Goal: Information Seeking & Learning: Find specific fact

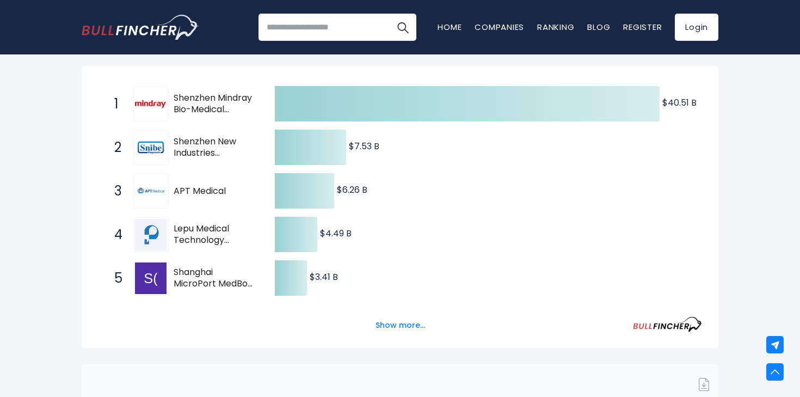
scroll to position [202, 0]
click at [398, 329] on button "Show more..." at bounding box center [400, 326] width 63 height 18
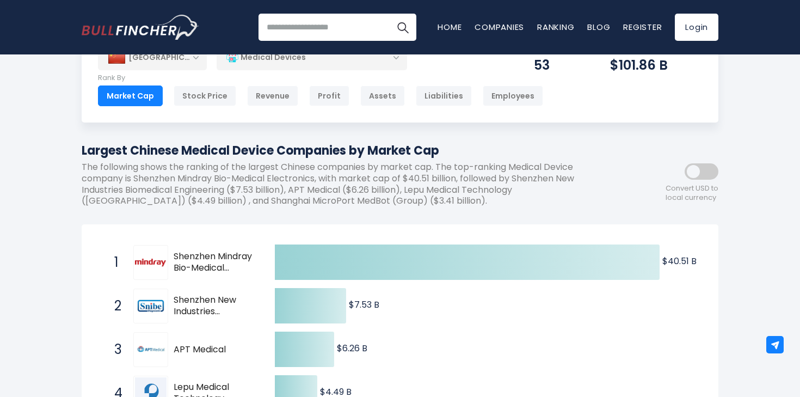
scroll to position [0, 0]
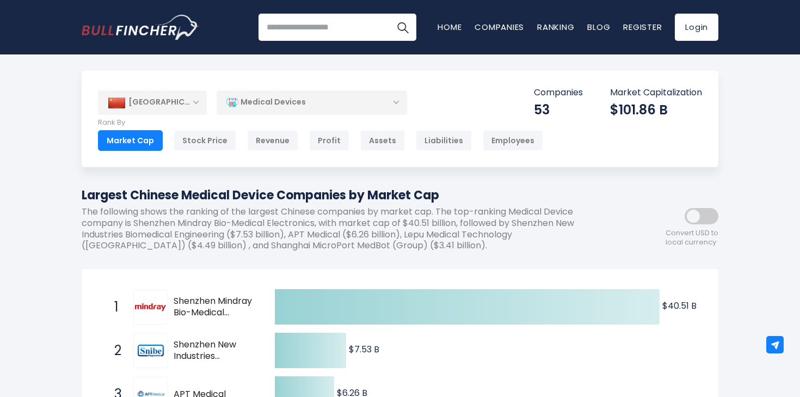
click at [162, 104] on div "[GEOGRAPHIC_DATA]" at bounding box center [152, 102] width 109 height 24
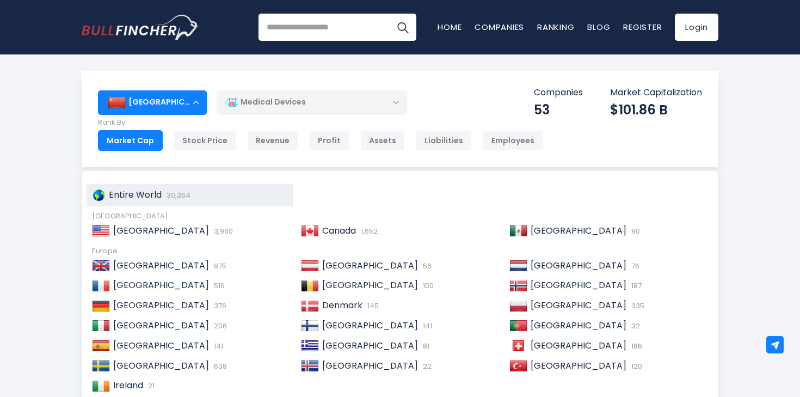
click at [132, 190] on span "Entire World" at bounding box center [135, 194] width 53 height 13
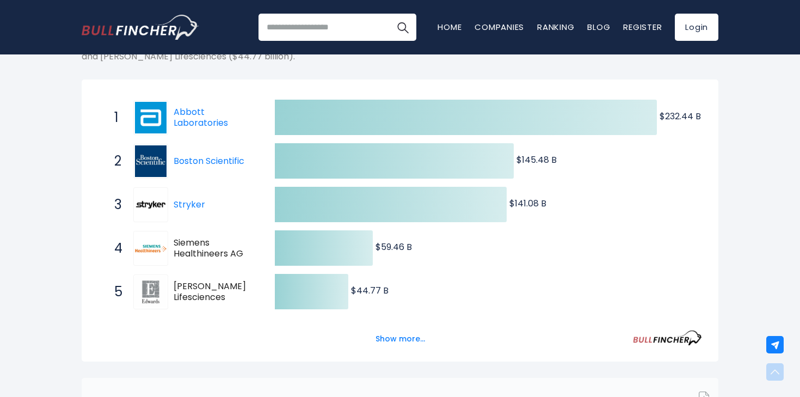
scroll to position [181, 0]
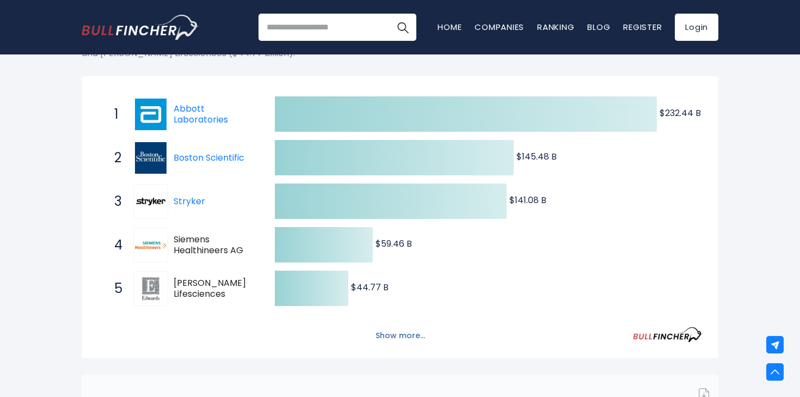
click at [393, 330] on button "Show more..." at bounding box center [400, 335] width 63 height 18
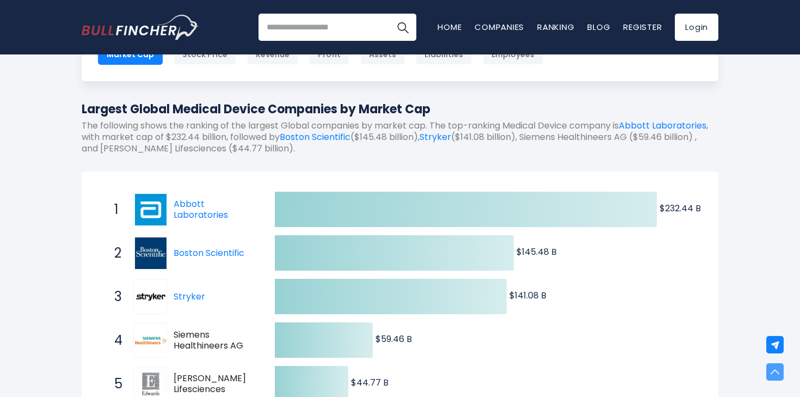
scroll to position [0, 0]
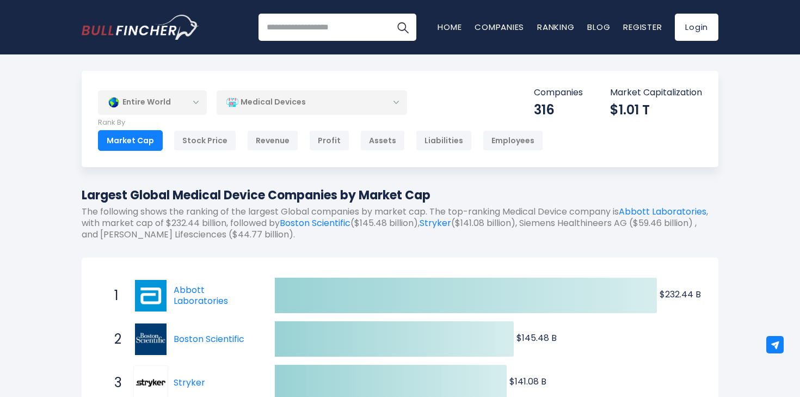
click at [201, 92] on div "Entire World" at bounding box center [152, 102] width 109 height 25
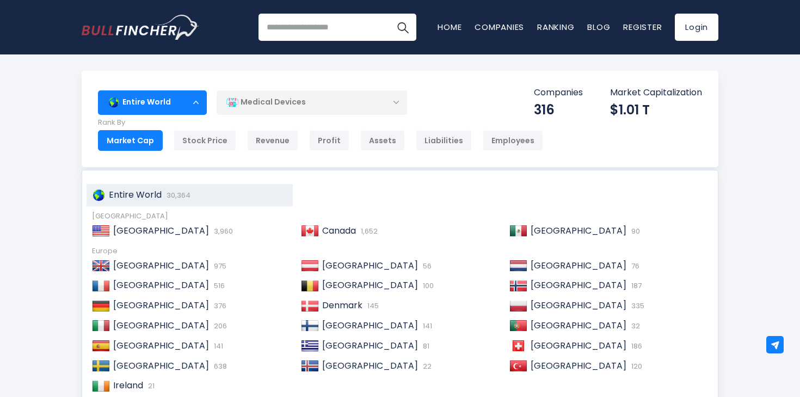
click at [323, 220] on div "[GEOGRAPHIC_DATA]" at bounding box center [400, 216] width 616 height 9
click at [323, 228] on span "Canada" at bounding box center [339, 230] width 34 height 13
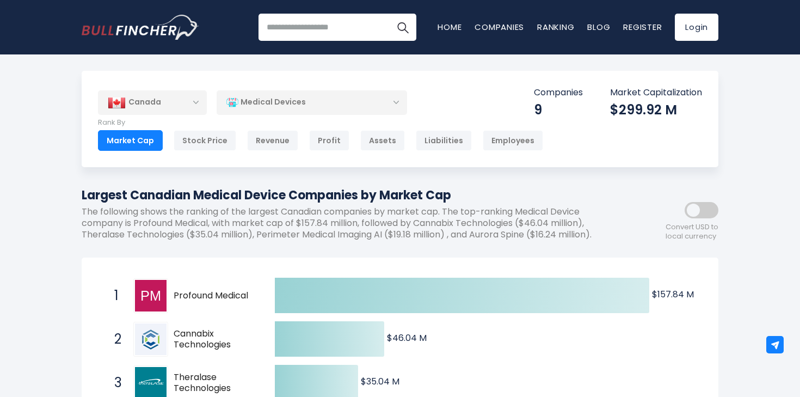
click at [149, 103] on div "Canada" at bounding box center [152, 102] width 109 height 24
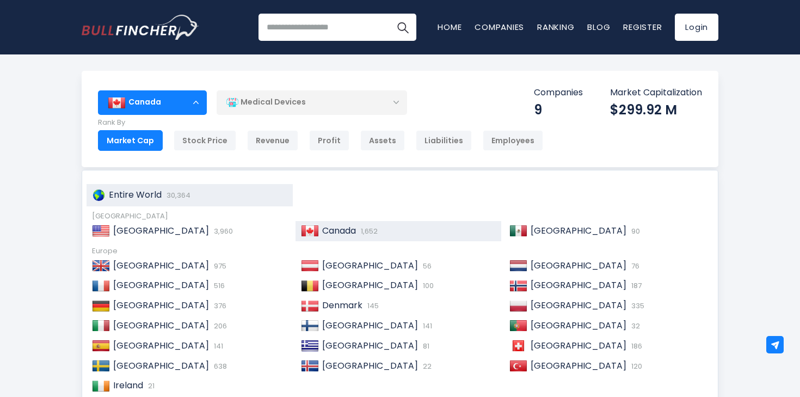
click at [126, 191] on span "Entire World" at bounding box center [135, 194] width 53 height 13
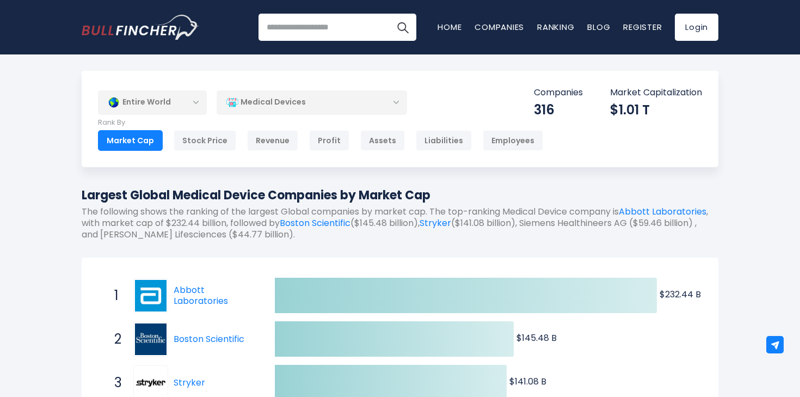
click at [166, 92] on div "Entire World" at bounding box center [152, 102] width 109 height 25
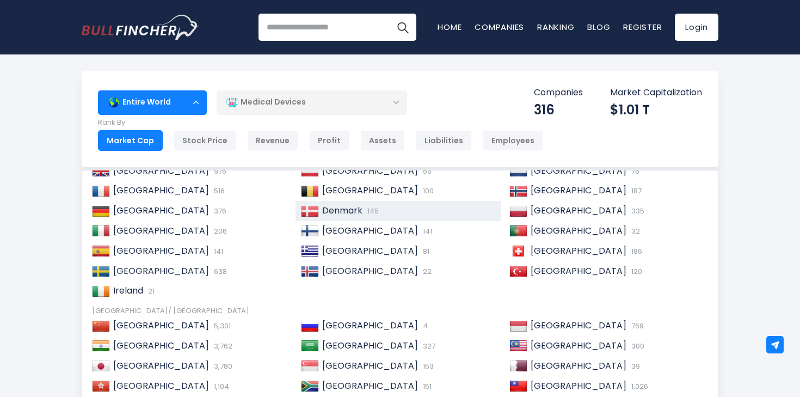
scroll to position [91, 0]
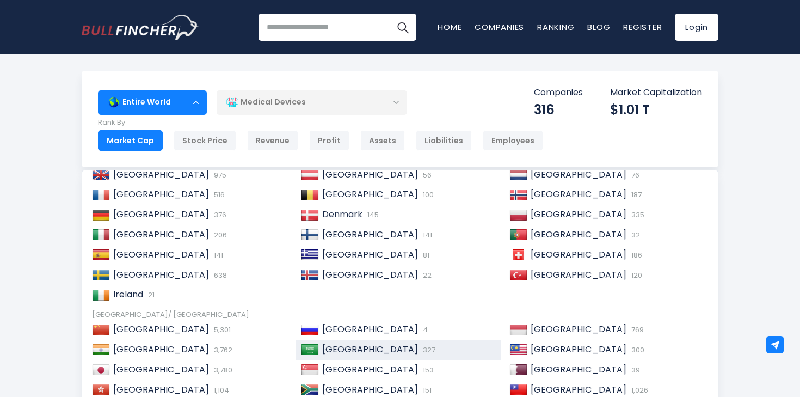
click at [352, 343] on span "[GEOGRAPHIC_DATA]" at bounding box center [370, 349] width 96 height 13
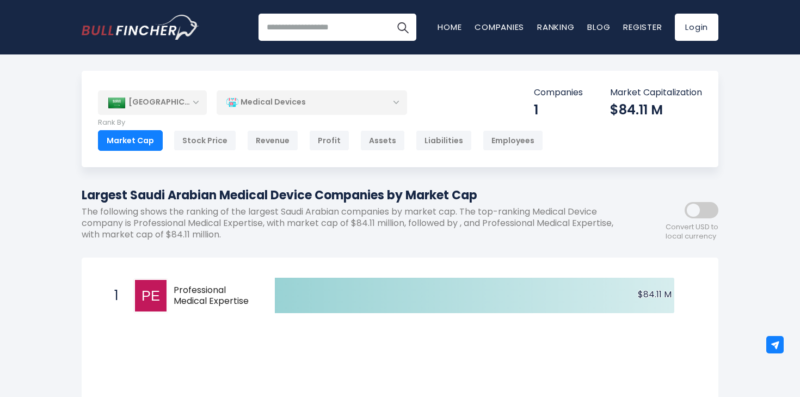
click at [166, 102] on div "[GEOGRAPHIC_DATA]" at bounding box center [152, 102] width 109 height 24
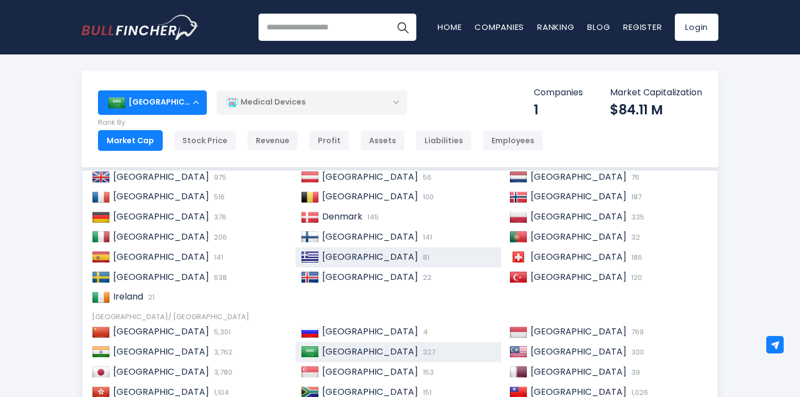
scroll to position [94, 0]
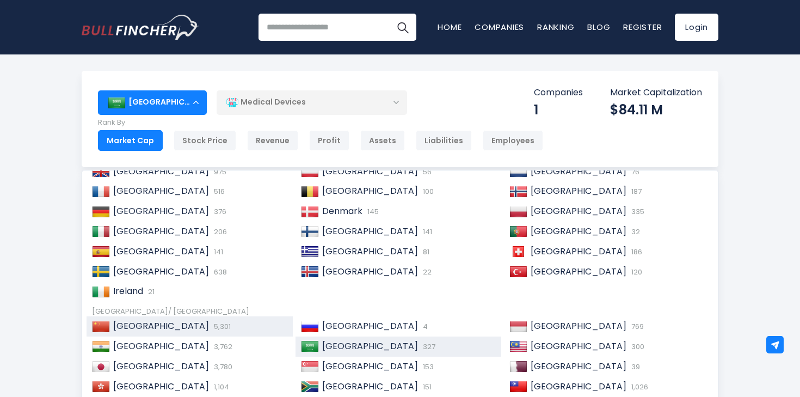
click at [205, 326] on div "China 5,301" at bounding box center [198, 325] width 177 height 11
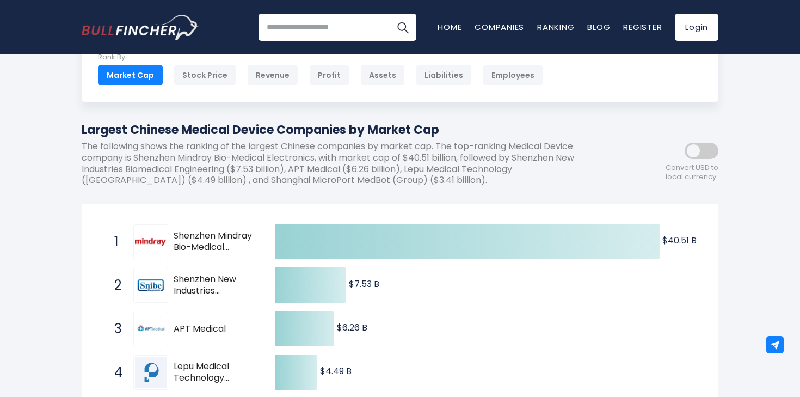
scroll to position [69, 0]
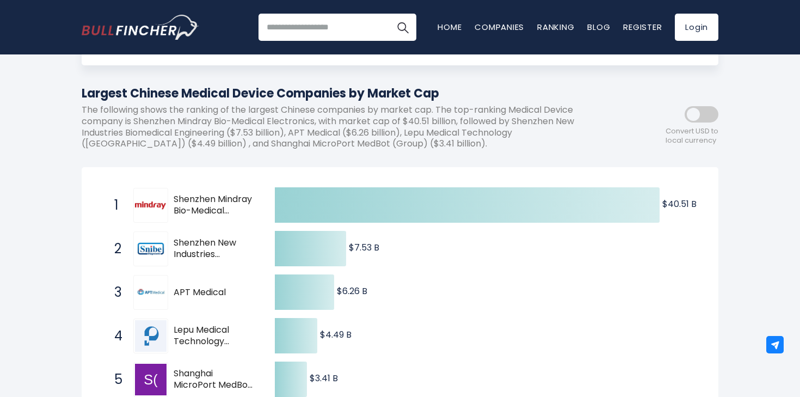
scroll to position [0, 0]
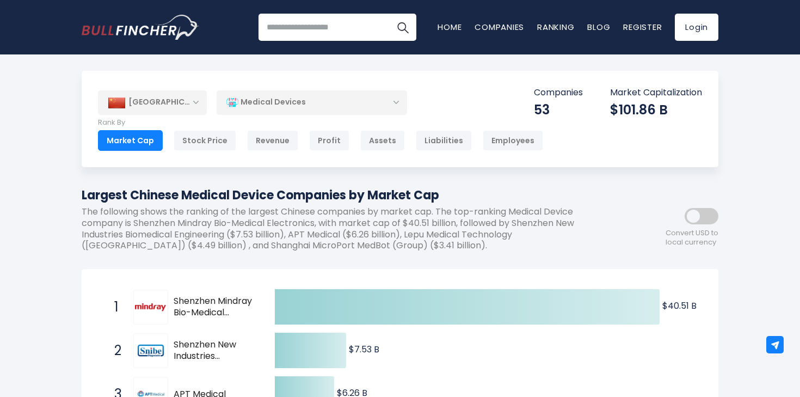
click at [154, 99] on div "[GEOGRAPHIC_DATA]" at bounding box center [152, 102] width 109 height 24
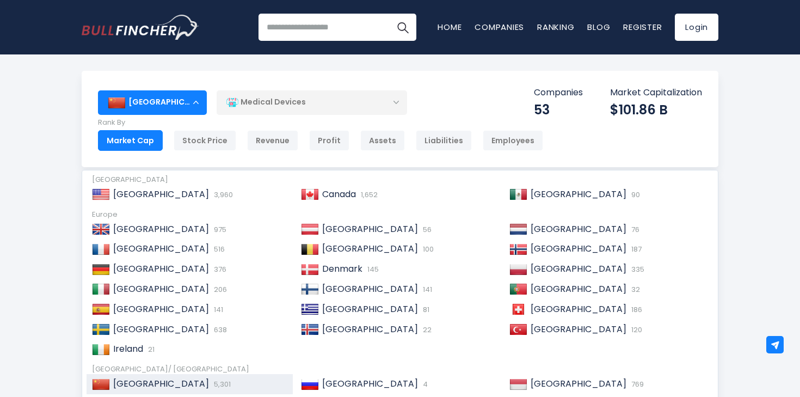
scroll to position [32, 0]
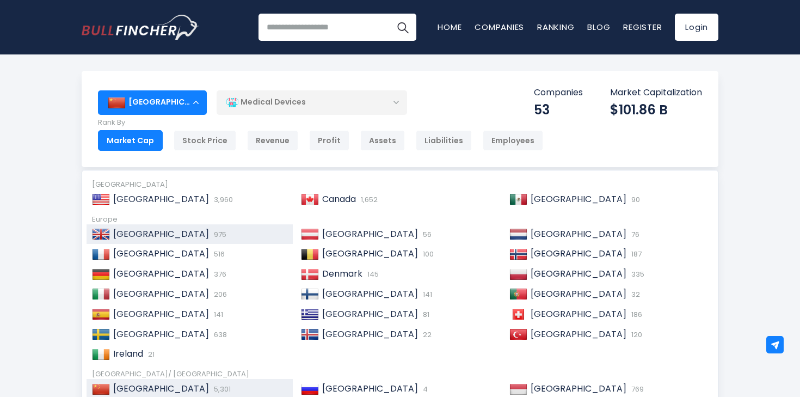
click at [212, 234] on div "[GEOGRAPHIC_DATA] 975" at bounding box center [198, 233] width 177 height 11
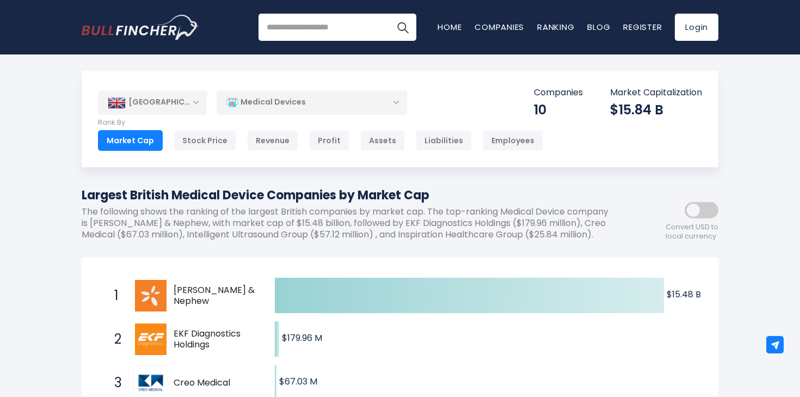
click at [126, 109] on div "[GEOGRAPHIC_DATA]" at bounding box center [152, 102] width 109 height 24
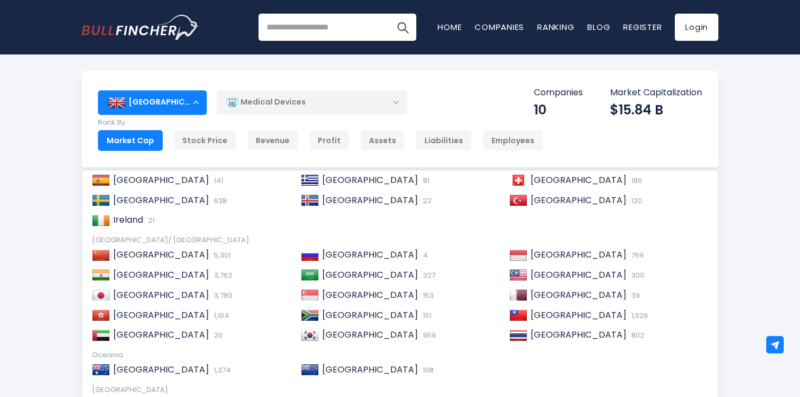
scroll to position [166, 0]
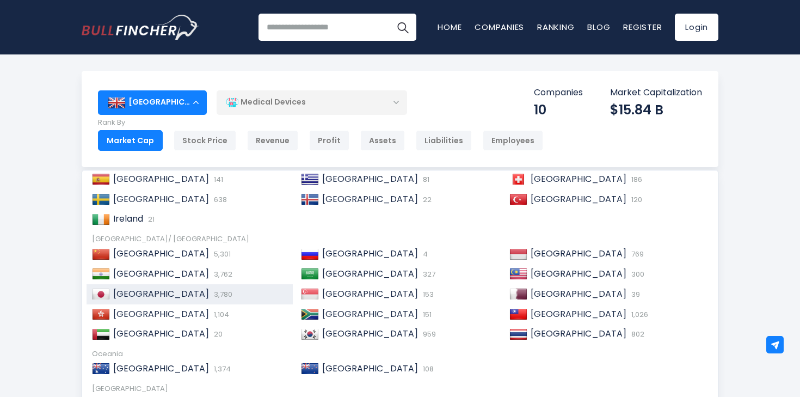
click at [173, 293] on div "Japan 3,780" at bounding box center [198, 293] width 177 height 11
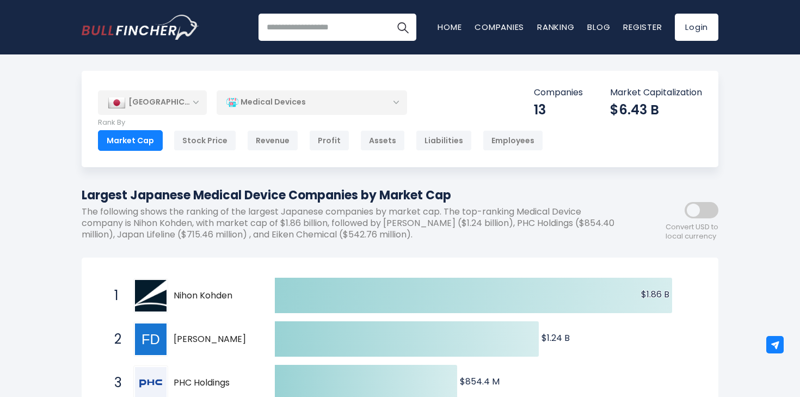
click at [162, 110] on div "[GEOGRAPHIC_DATA]" at bounding box center [152, 102] width 109 height 24
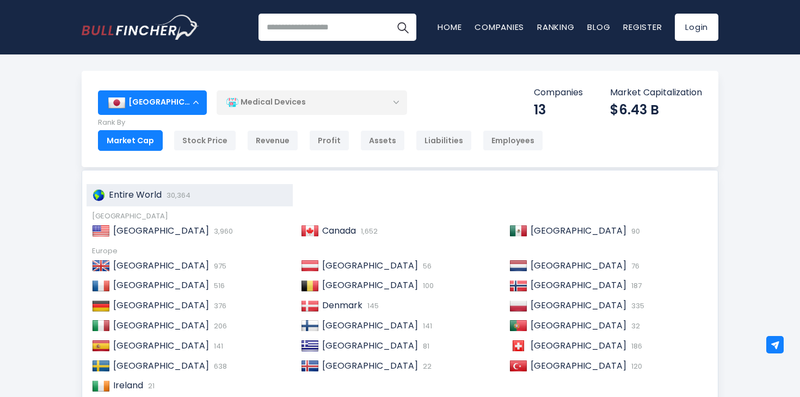
click at [143, 202] on div "Entire World 30,364" at bounding box center [189, 195] width 206 height 22
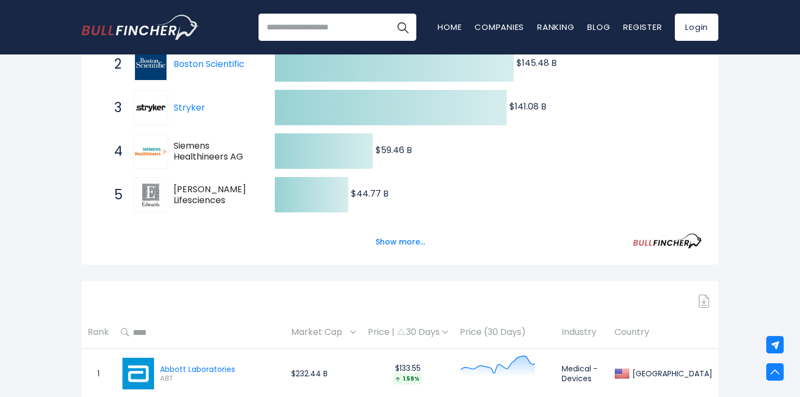
scroll to position [267, 0]
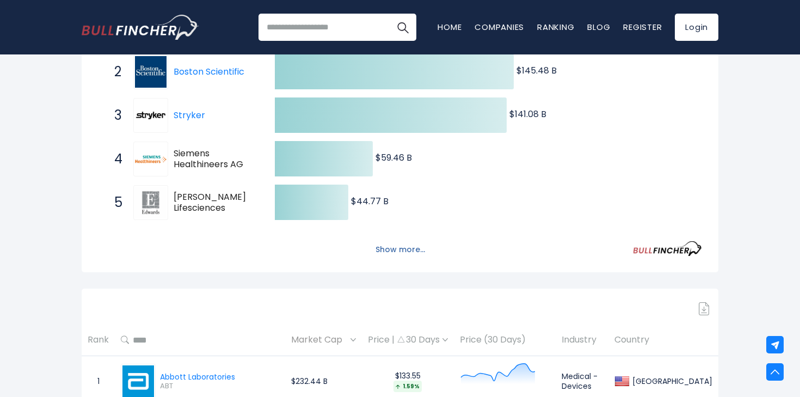
click at [385, 249] on button "Show more..." at bounding box center [400, 249] width 63 height 18
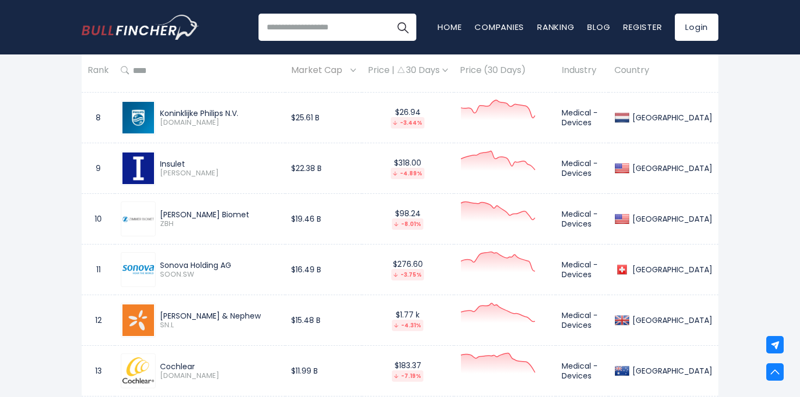
scroll to position [1097, 0]
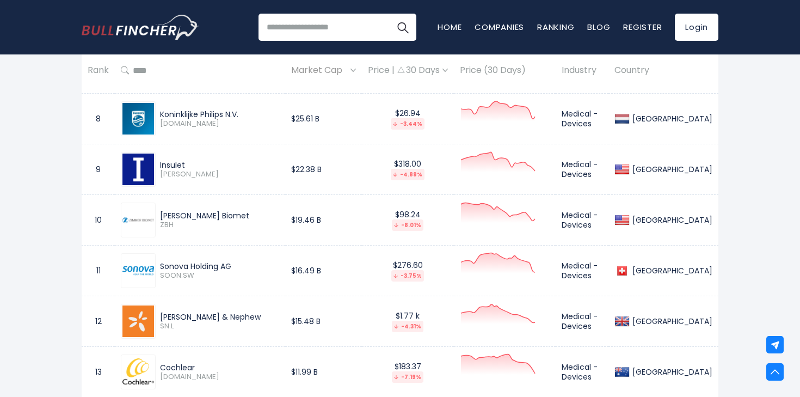
drag, startPoint x: 161, startPoint y: 264, endPoint x: 188, endPoint y: 265, distance: 26.7
click at [188, 265] on div "Sonova Holding AG" at bounding box center [219, 266] width 119 height 10
copy div "Sonova"
click at [279, 312] on div "Smith & Nephew" at bounding box center [219, 317] width 119 height 10
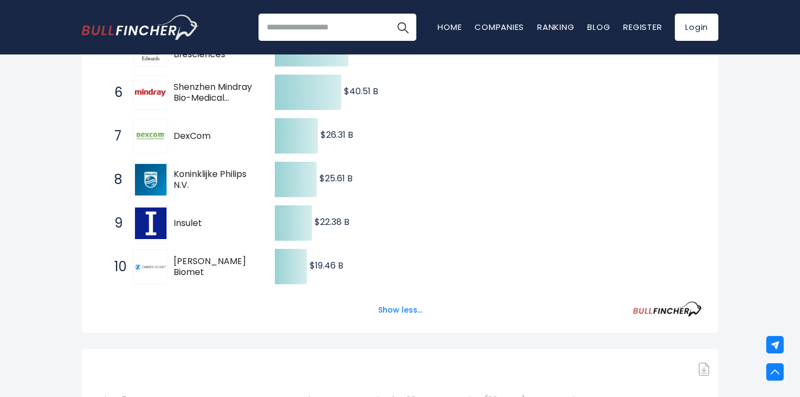
scroll to position [250, 0]
